Goal: Task Accomplishment & Management: Use online tool/utility

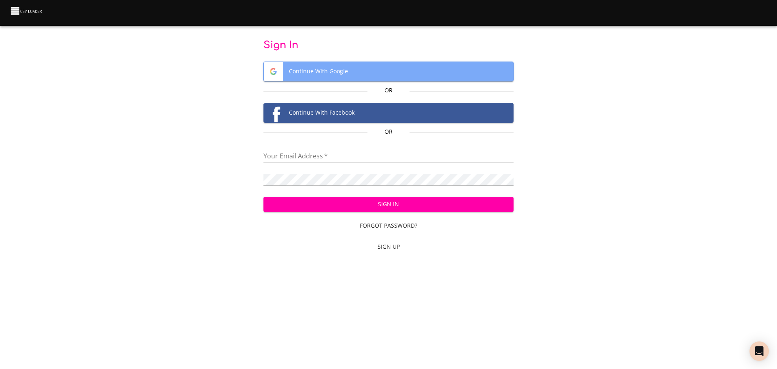
click at [323, 68] on span "Continue With Google" at bounding box center [389, 71] width 250 height 19
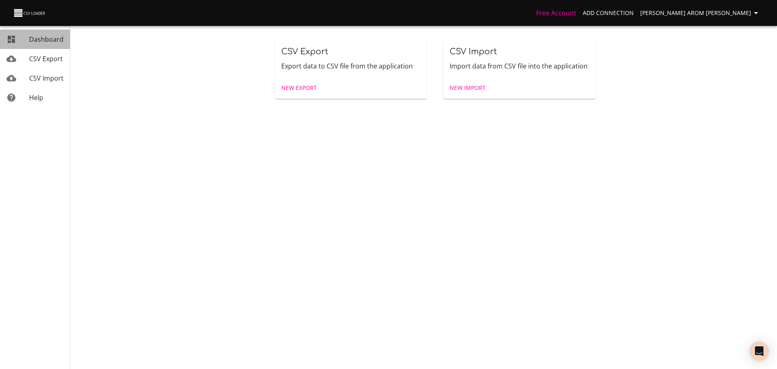
click at [44, 40] on span "Dashboard" at bounding box center [46, 39] width 34 height 9
click at [623, 9] on span "Add Connection" at bounding box center [608, 13] width 51 height 10
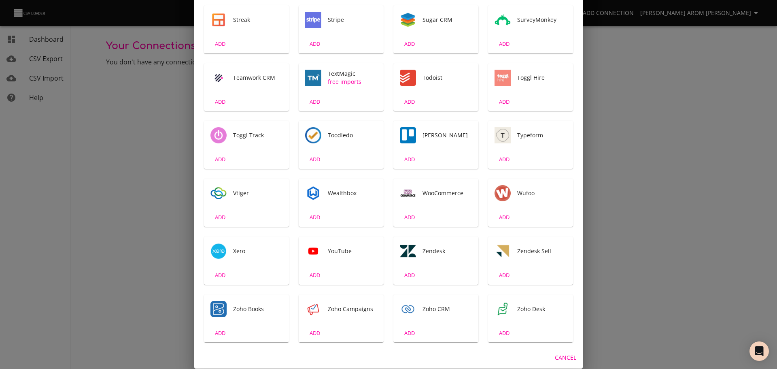
scroll to position [1291, 0]
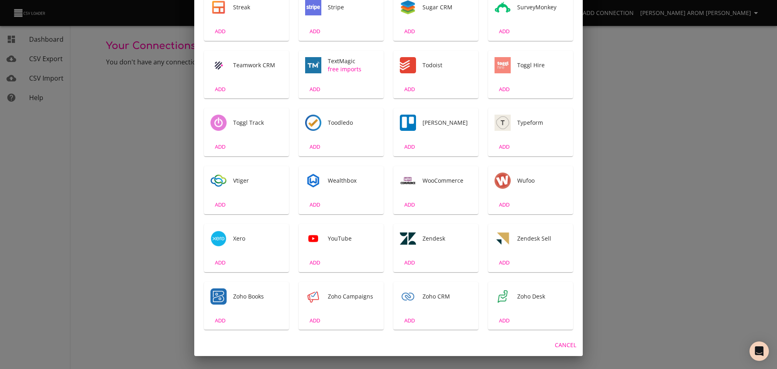
click at [413, 243] on div "Zendesk" at bounding box center [436, 238] width 85 height 29
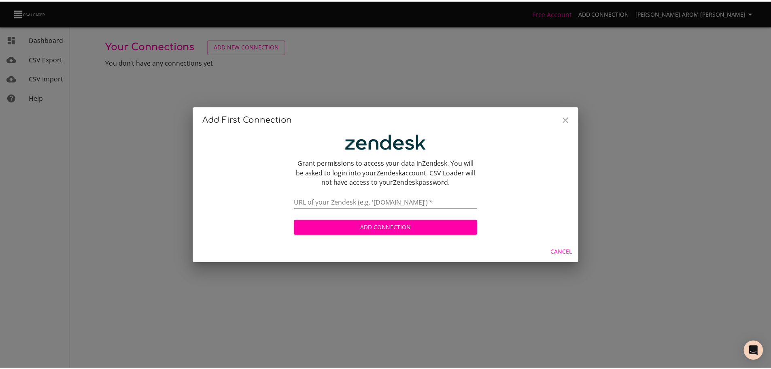
scroll to position [0, 0]
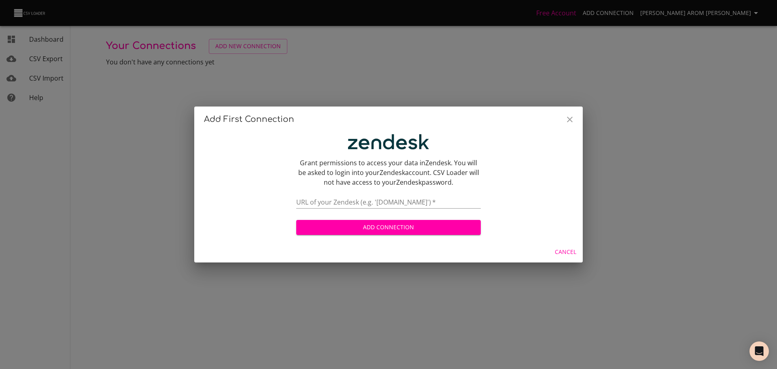
click at [375, 204] on input "text" at bounding box center [388, 203] width 185 height 12
click at [385, 202] on input "text" at bounding box center [388, 203] width 185 height 12
click at [358, 228] on span "Add Connection" at bounding box center [389, 227] width 172 height 10
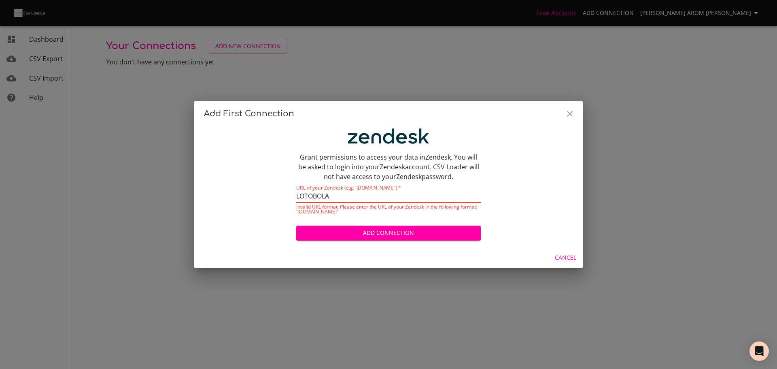
drag, startPoint x: 356, startPoint y: 192, endPoint x: 253, endPoint y: 182, distance: 103.4
click at [216, 186] on div "Grant permissions to access your data in Zendesk . You will be asked to login i…" at bounding box center [388, 185] width 369 height 114
paste input "[DOMAIN_NAME]"
type input "[DOMAIN_NAME]"
click at [375, 234] on span "Add Connection" at bounding box center [389, 233] width 172 height 10
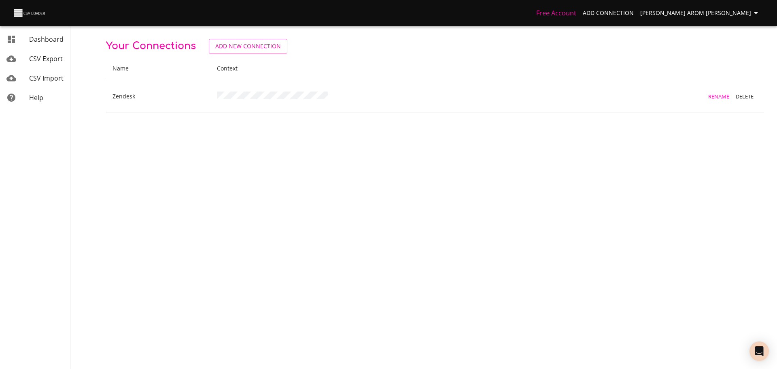
click at [45, 62] on span "CSV Export" at bounding box center [46, 58] width 34 height 9
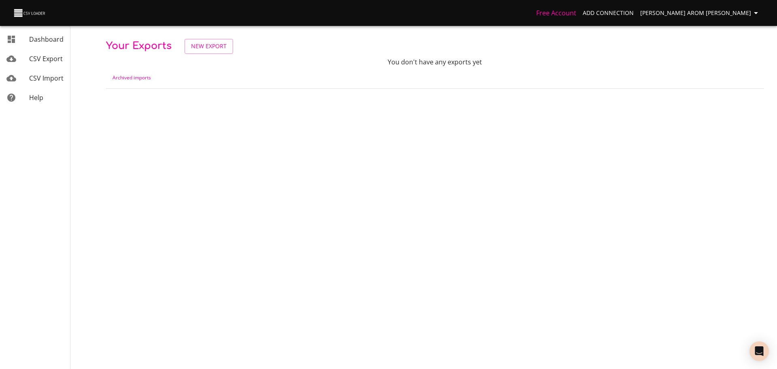
click at [44, 81] on span "CSV Import" at bounding box center [46, 78] width 34 height 9
click at [36, 57] on span "CSV Export" at bounding box center [46, 58] width 34 height 9
click at [208, 44] on span "New Export" at bounding box center [209, 46] width 36 height 10
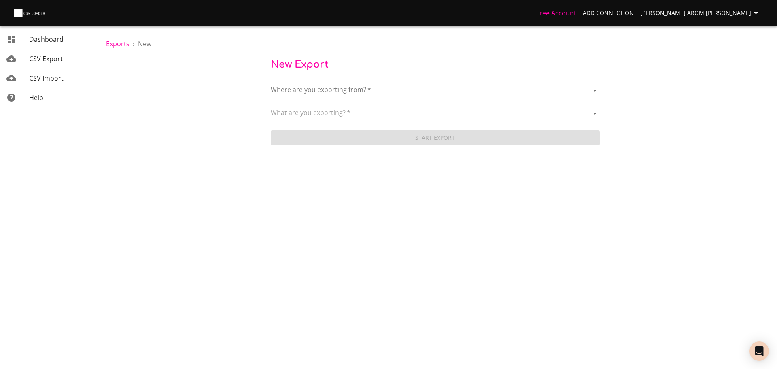
click at [406, 92] on body "Free Account Add Connection [DATE] Arom [PERSON_NAME] Dashboard CSV Export CSV …" at bounding box center [388, 184] width 777 height 369
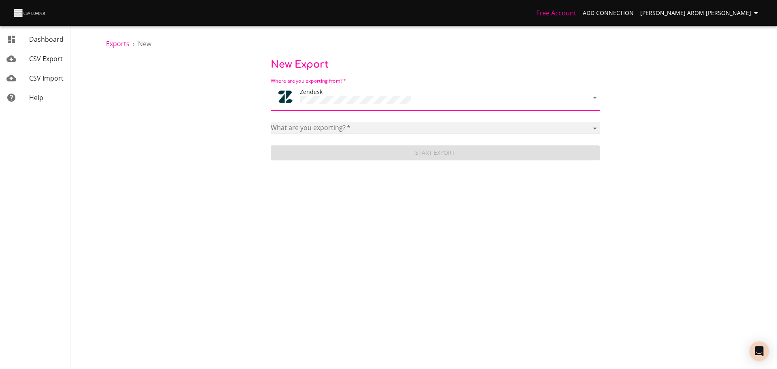
click at [413, 123] on select "Article categories Articles Brands Comments Groups Organizations Permission gro…" at bounding box center [435, 128] width 329 height 12
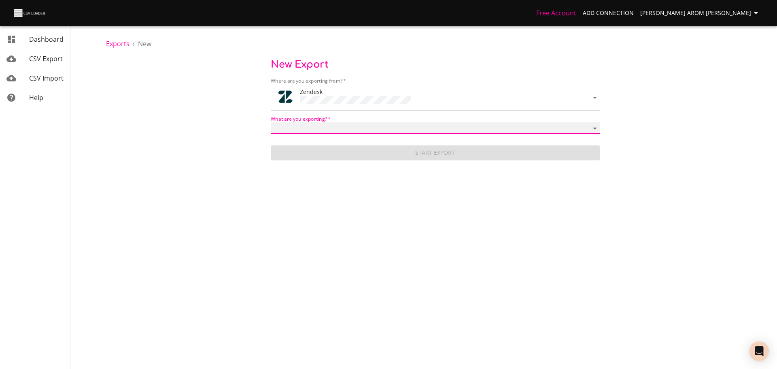
select select "tickets"
click at [271, 122] on select "Article categories Articles Brands Comments Groups Organizations Permission gro…" at bounding box center [435, 128] width 329 height 12
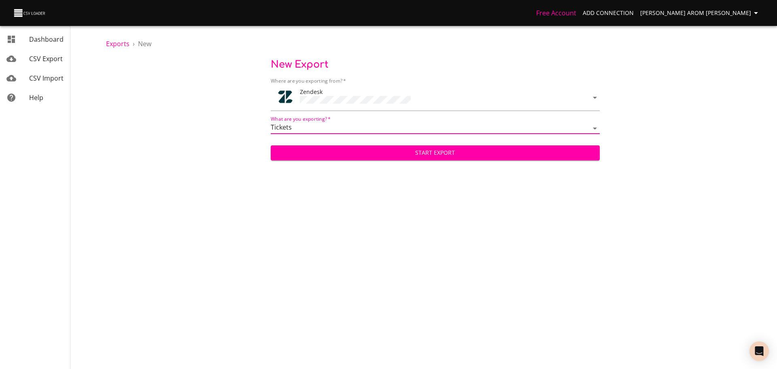
click at [413, 153] on span "Start Export" at bounding box center [435, 153] width 316 height 10
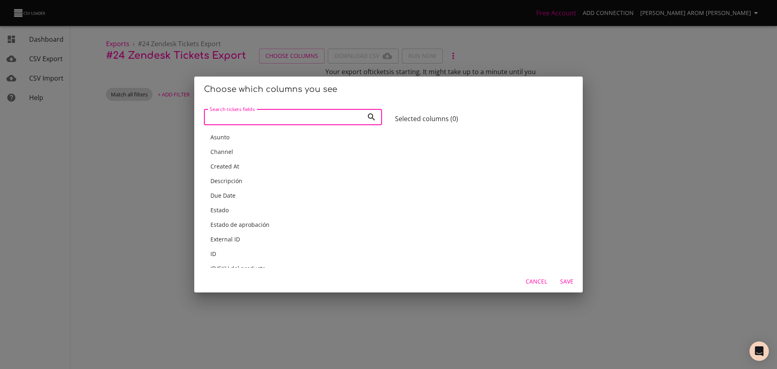
click at [226, 137] on span "Asunto" at bounding box center [220, 137] width 19 height 8
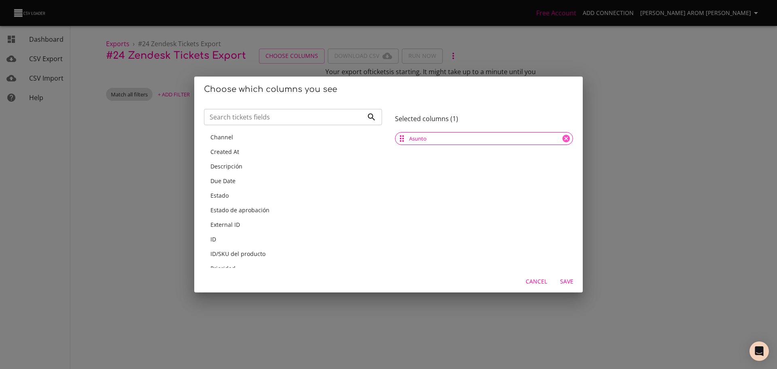
click at [219, 156] on div "Created At" at bounding box center [293, 152] width 178 height 15
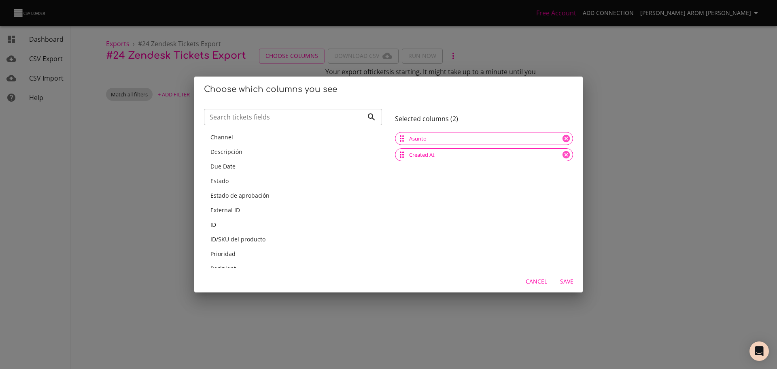
click at [229, 138] on span "Channel" at bounding box center [222, 137] width 23 height 8
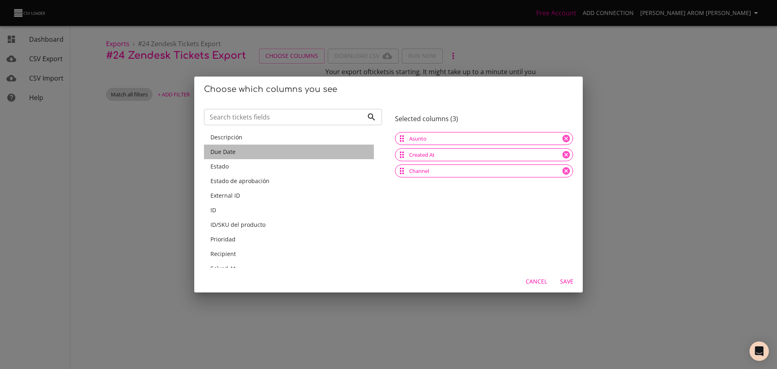
click at [225, 153] on span "Due Date" at bounding box center [223, 152] width 25 height 8
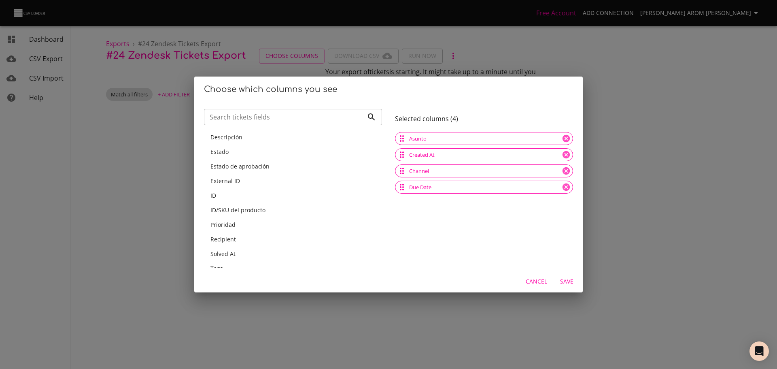
click at [226, 135] on span "Descripción" at bounding box center [227, 137] width 32 height 8
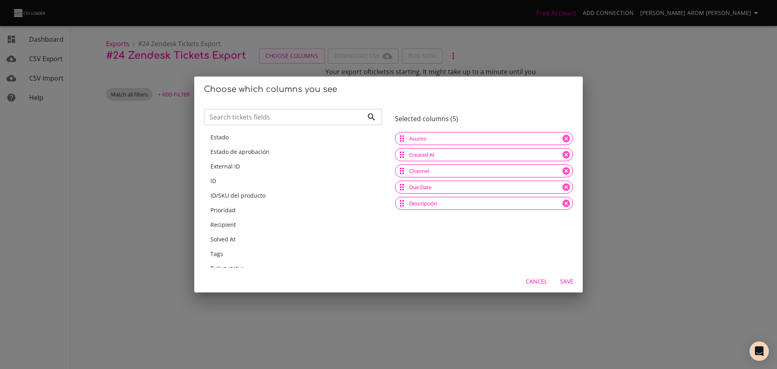
click at [227, 136] on span "Estado" at bounding box center [220, 137] width 18 height 8
click at [223, 140] on span "Estado de aprobación" at bounding box center [240, 137] width 59 height 8
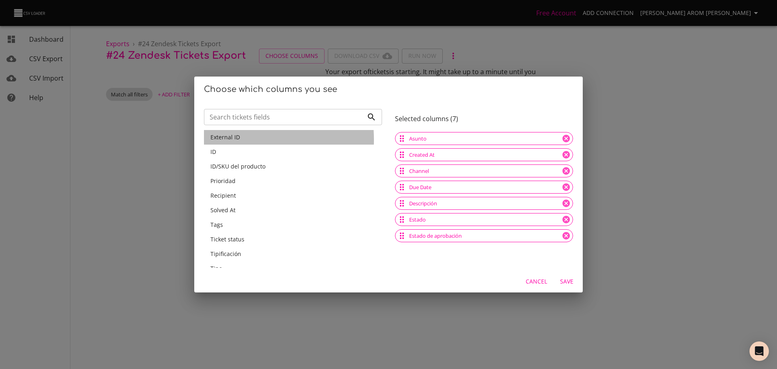
click at [223, 140] on span "External ID" at bounding box center [226, 137] width 30 height 8
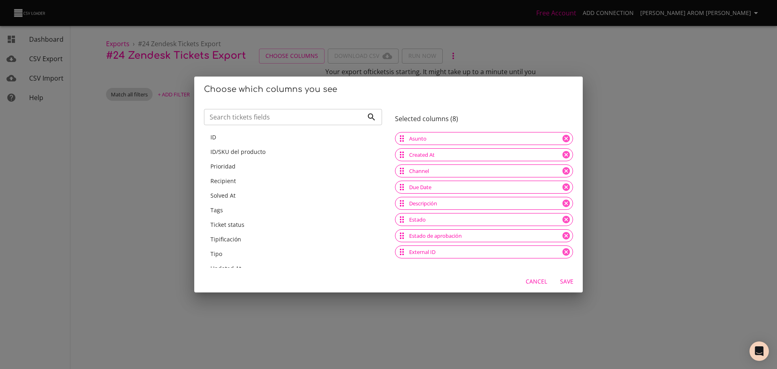
click at [223, 238] on span "Tipificación" at bounding box center [226, 239] width 31 height 8
click at [570, 285] on span "Save" at bounding box center [566, 282] width 19 height 10
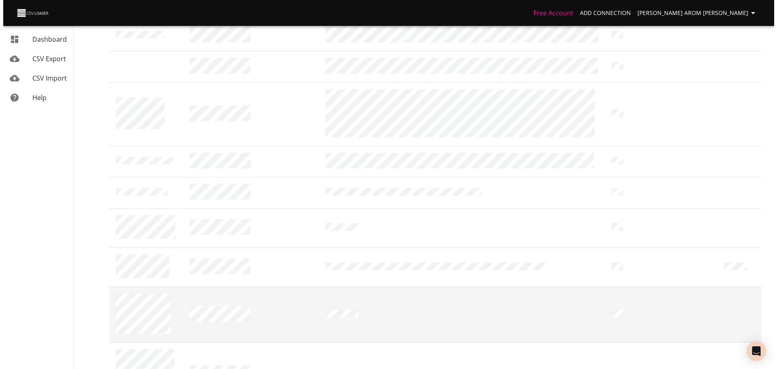
scroll to position [430, 0]
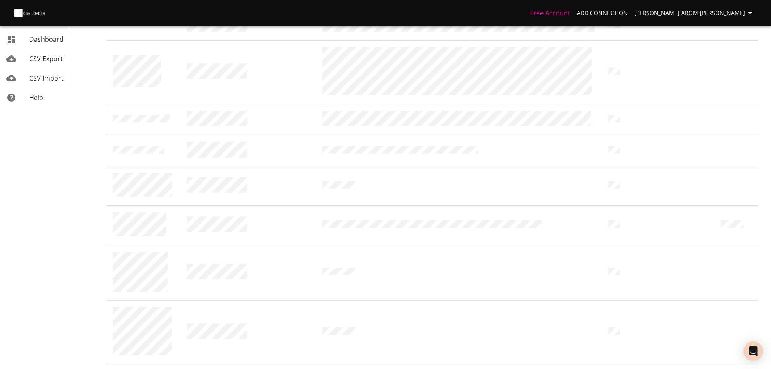
click at [626, 351] on li "200" at bounding box center [625, 352] width 24 height 15
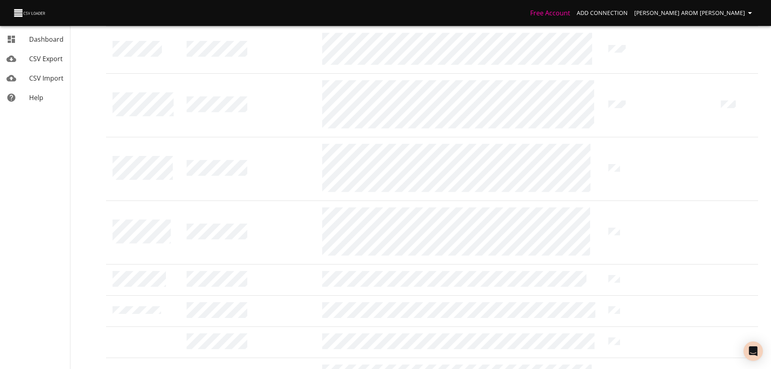
scroll to position [0, 0]
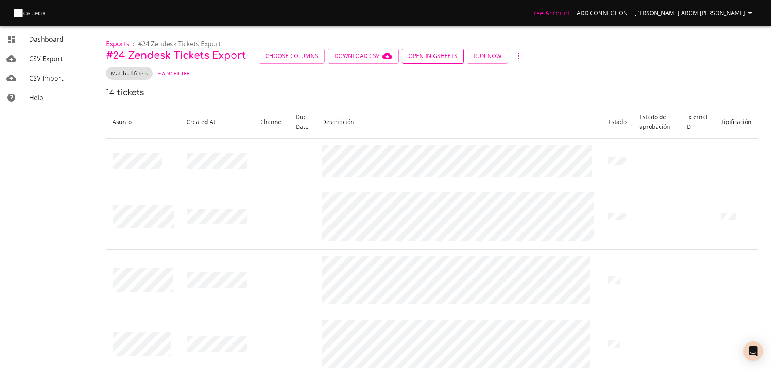
click at [438, 57] on span "Open in GSheets" at bounding box center [433, 56] width 49 height 10
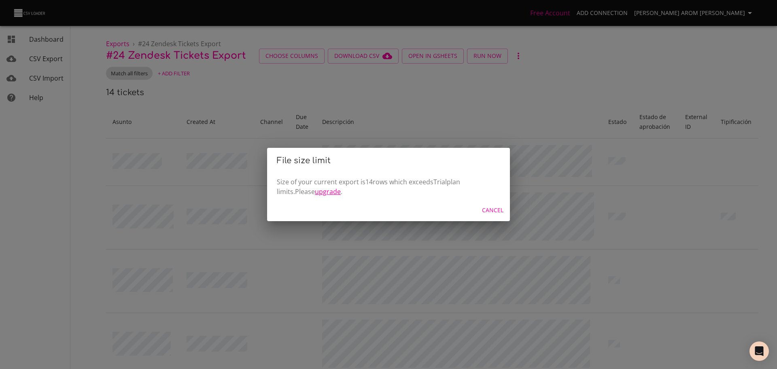
click at [315, 193] on link "upgrade" at bounding box center [328, 191] width 26 height 9
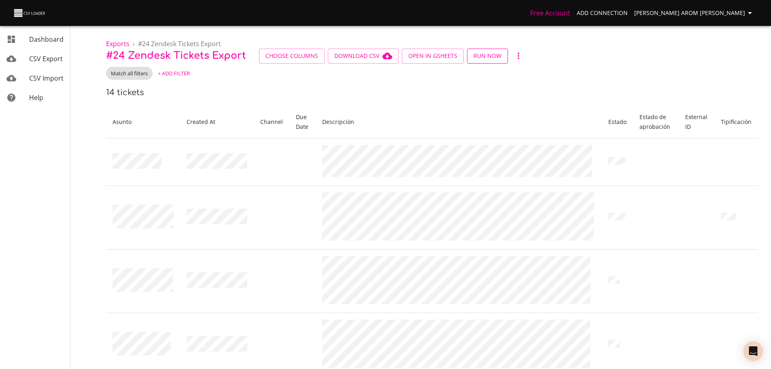
click at [491, 58] on span "Run Now" at bounding box center [488, 56] width 28 height 10
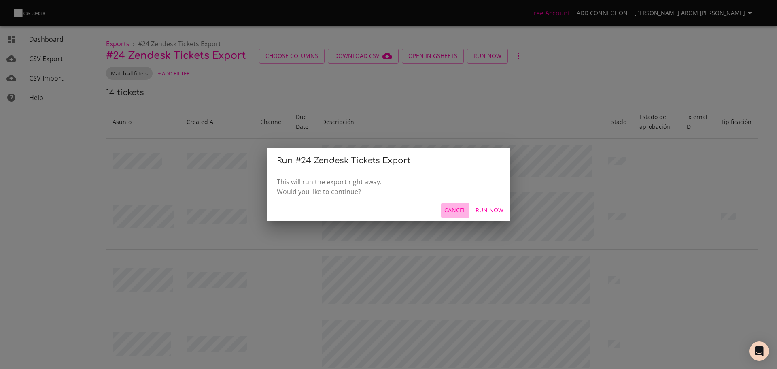
click at [459, 215] on span "Cancel" at bounding box center [455, 210] width 21 height 10
